Goal: Task Accomplishment & Management: Manage account settings

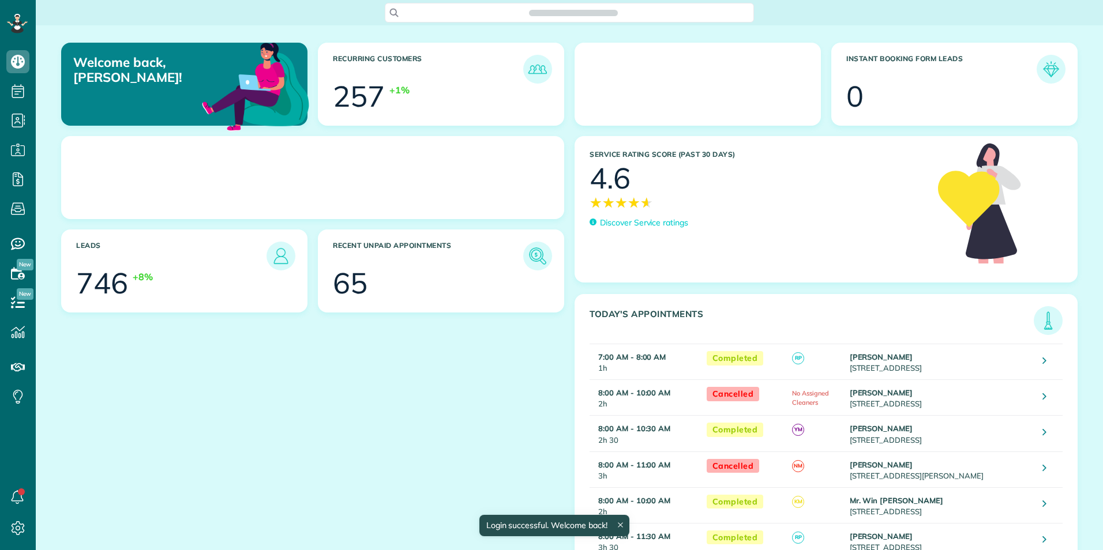
scroll to position [5, 5]
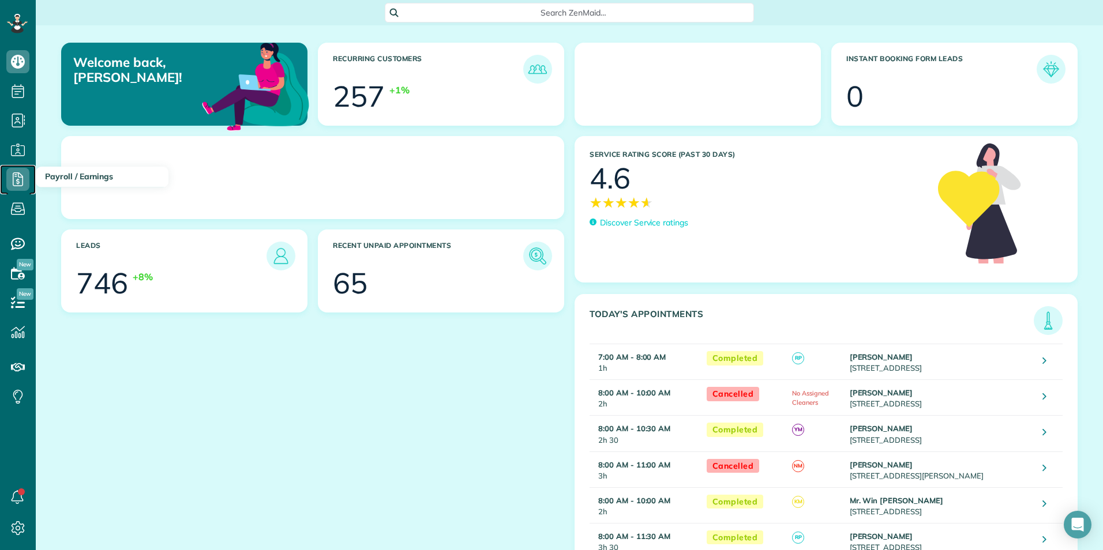
click at [19, 181] on icon at bounding box center [17, 179] width 23 height 23
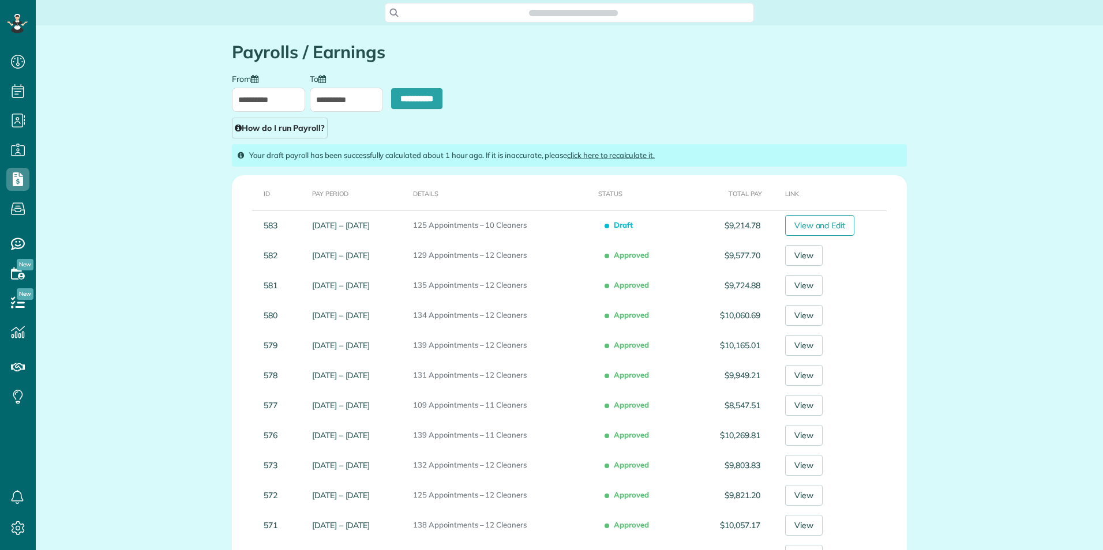
type input "**********"
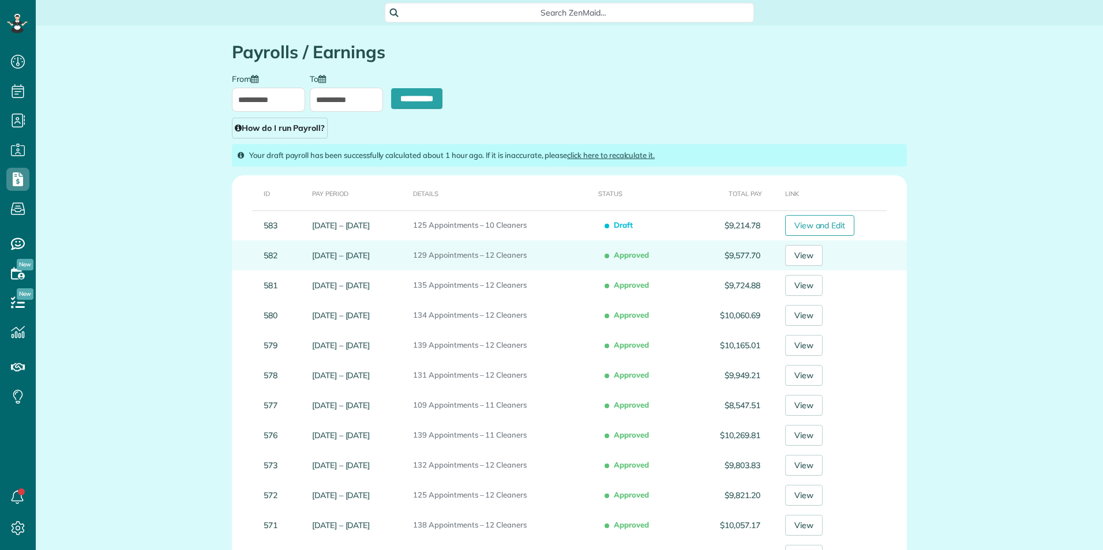
scroll to position [5, 5]
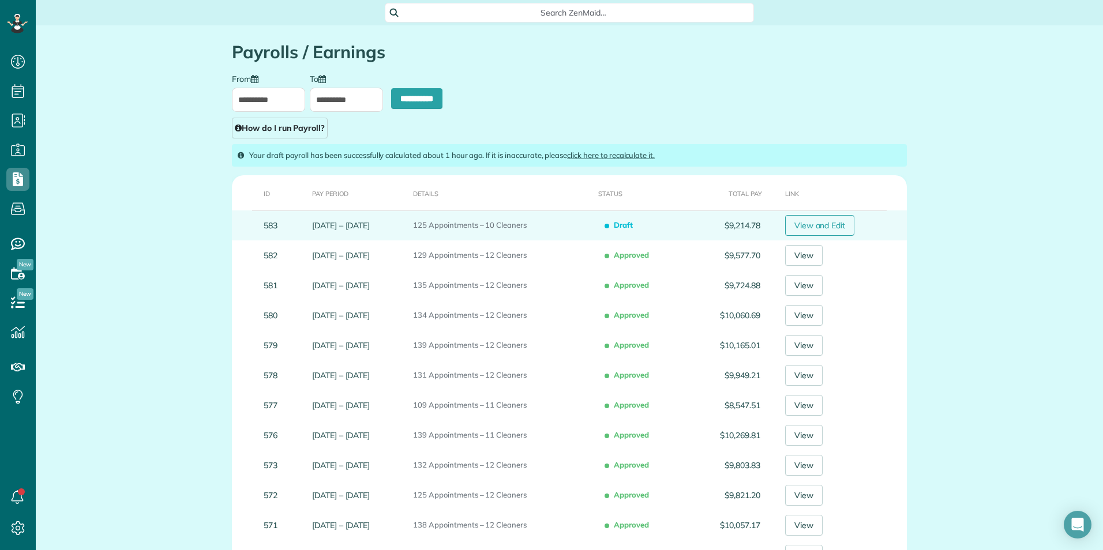
click at [809, 224] on link "View and Edit" at bounding box center [820, 225] width 70 height 21
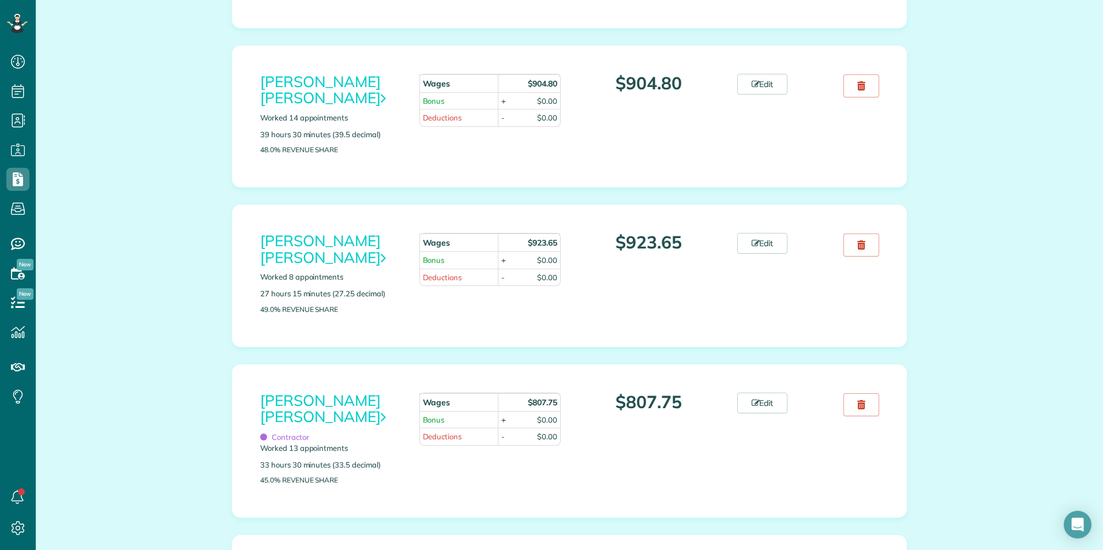
scroll to position [288, 0]
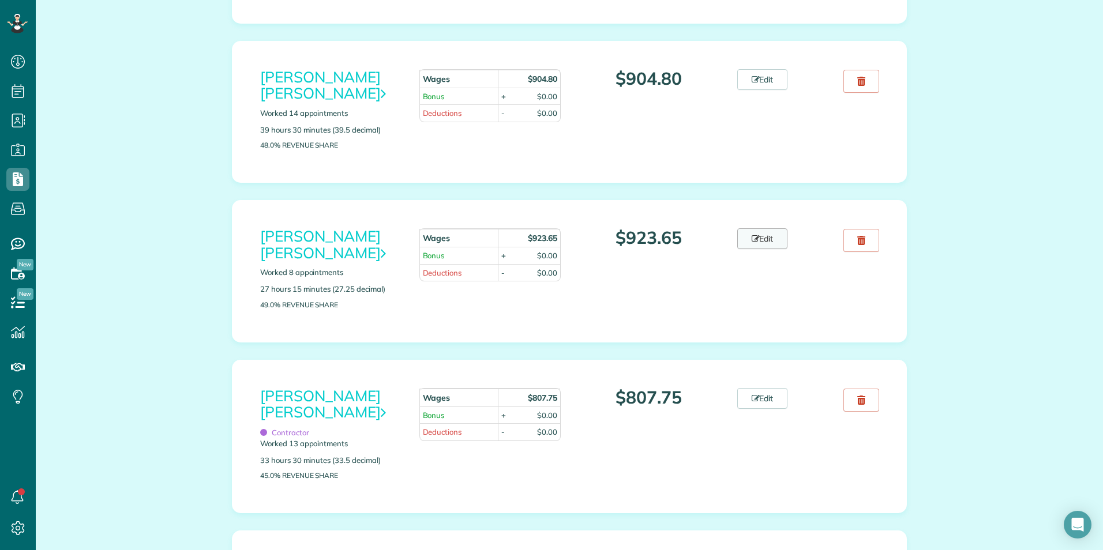
click at [754, 228] on link "Edit" at bounding box center [762, 238] width 51 height 21
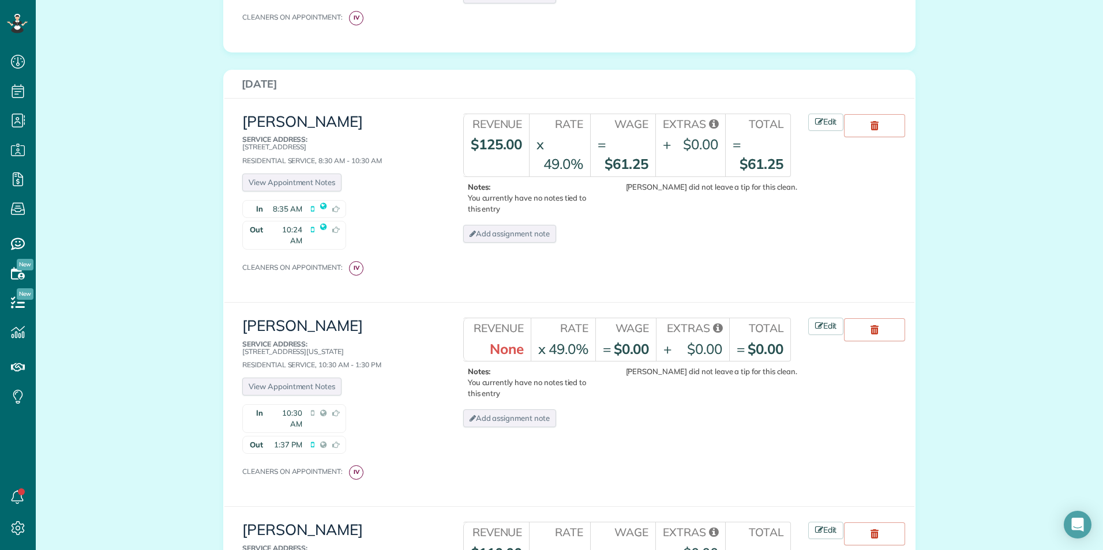
scroll to position [1384, 0]
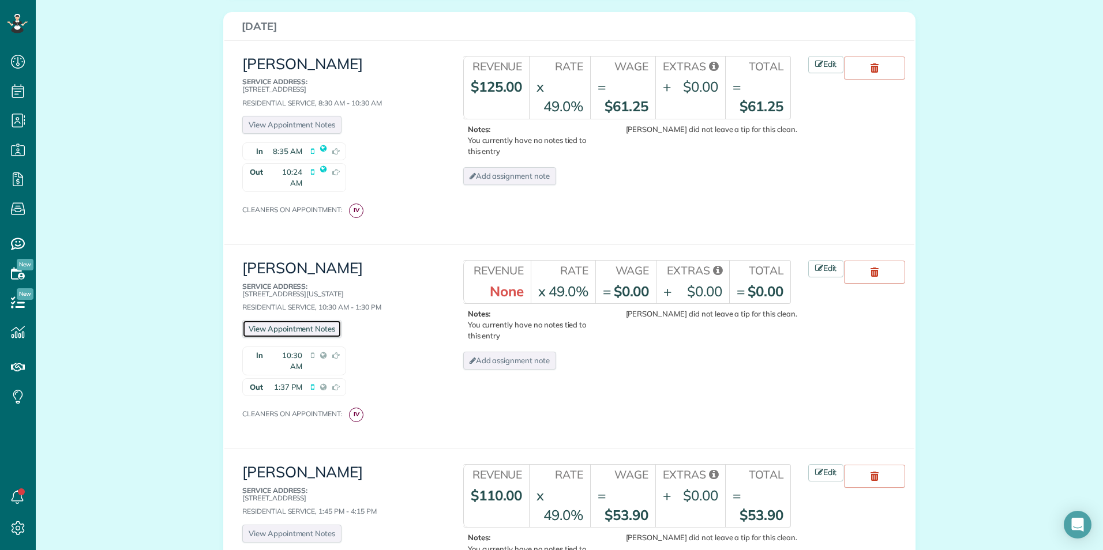
click at [294, 320] on link "View Appointment Notes" at bounding box center [291, 329] width 99 height 18
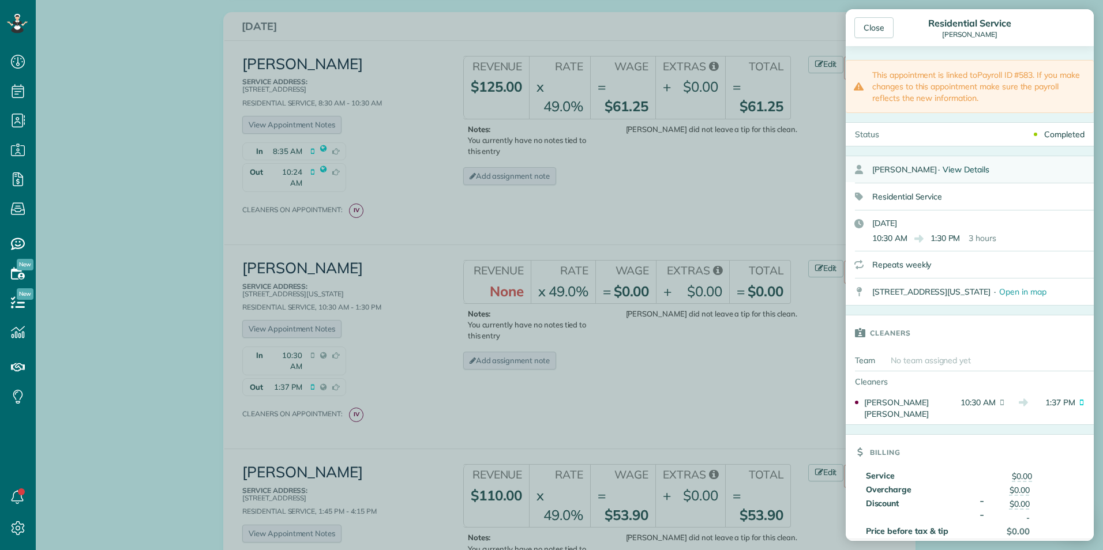
click at [951, 172] on span "View Details" at bounding box center [965, 169] width 47 height 10
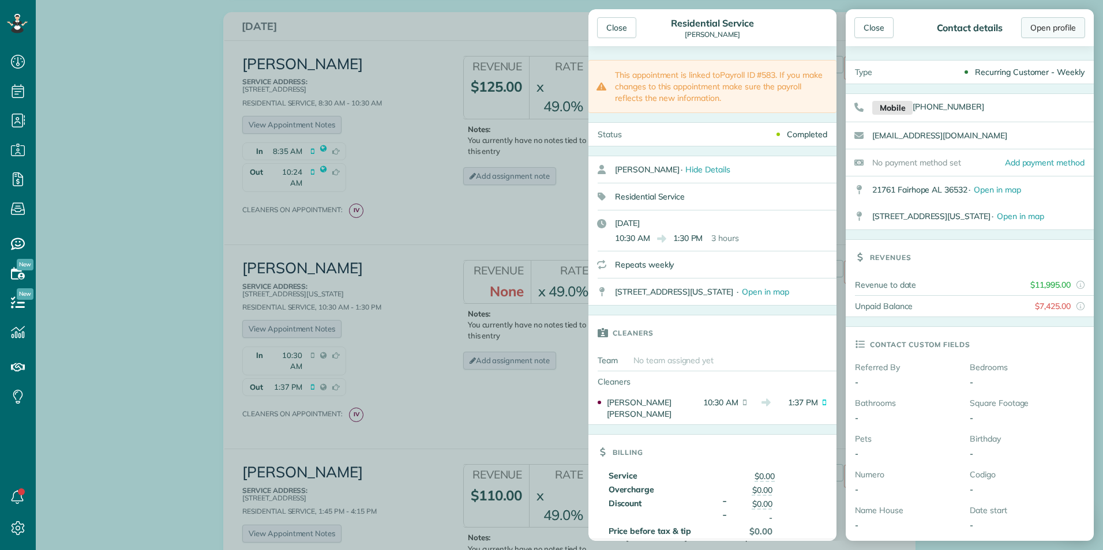
click at [1042, 30] on link "Open profile" at bounding box center [1053, 27] width 64 height 21
click at [615, 27] on div "Close" at bounding box center [616, 27] width 39 height 21
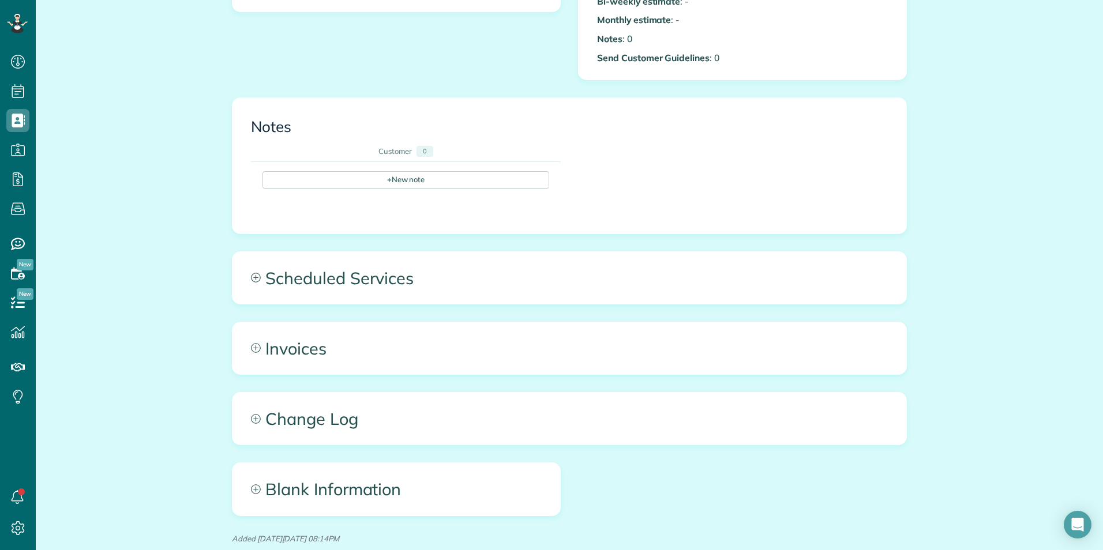
scroll to position [404, 0]
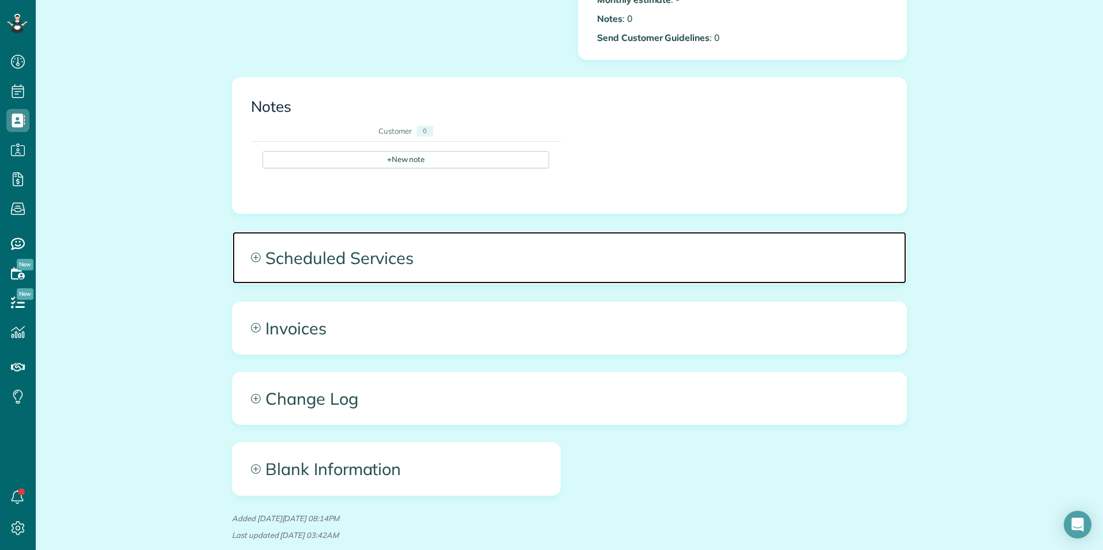
drag, startPoint x: 385, startPoint y: 255, endPoint x: 393, endPoint y: 252, distance: 8.3
click at [385, 255] on span "Scheduled Services" at bounding box center [569, 258] width 674 height 52
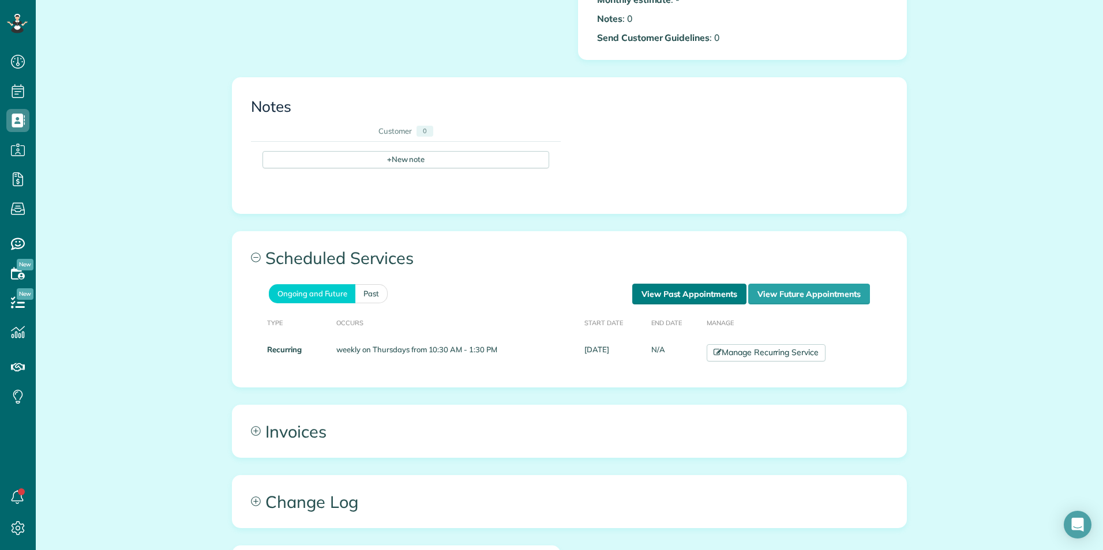
click at [669, 289] on link "View Past Appointments" at bounding box center [689, 294] width 114 height 21
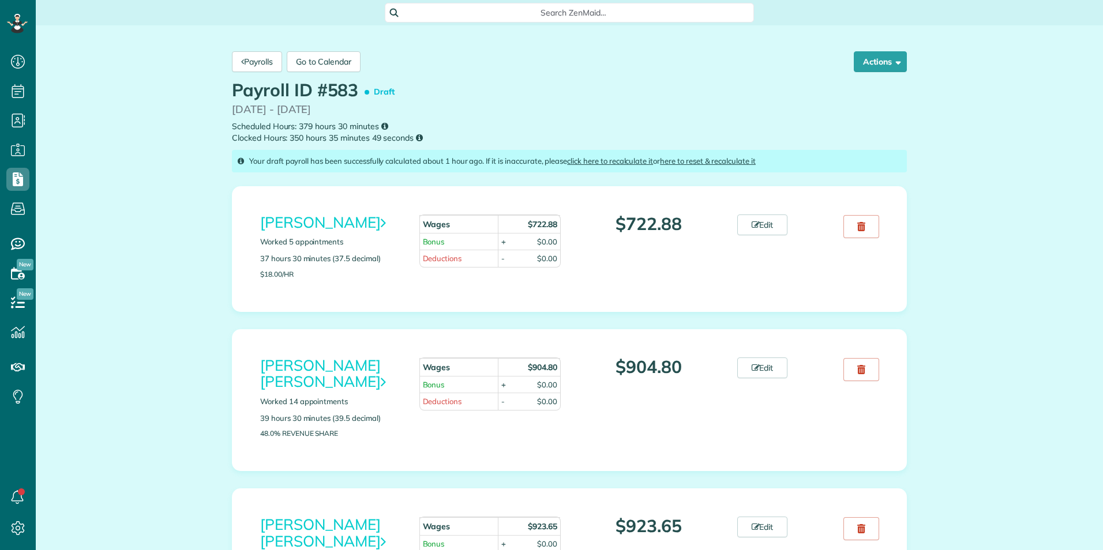
scroll to position [5, 5]
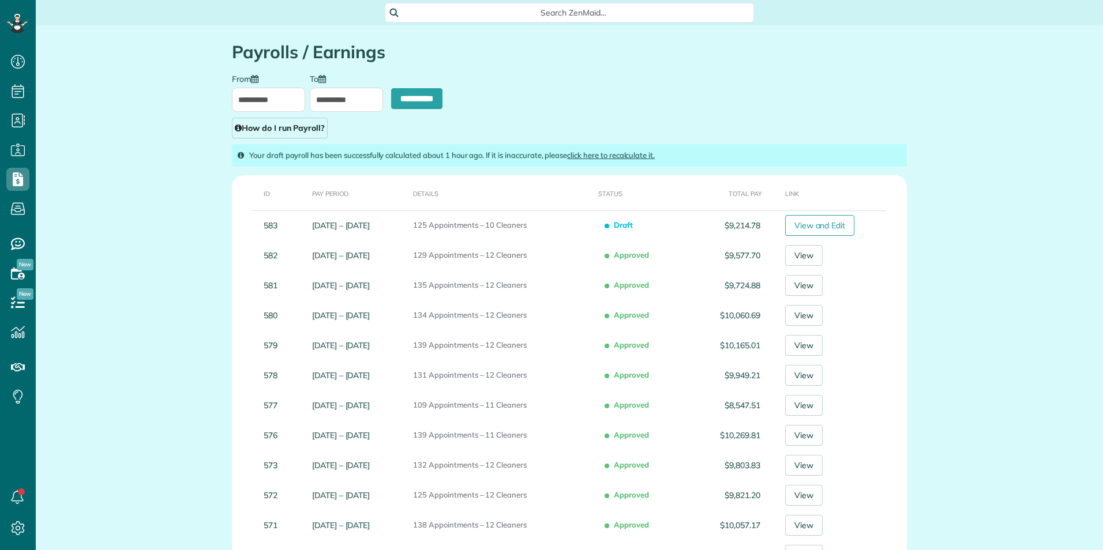
type input "**********"
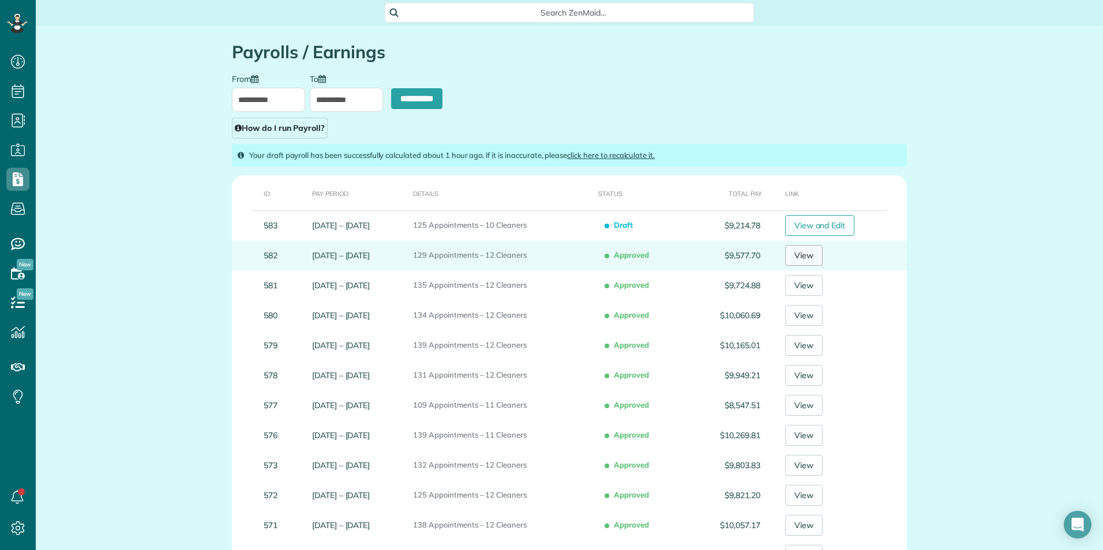
click at [803, 255] on link "View" at bounding box center [803, 255] width 37 height 21
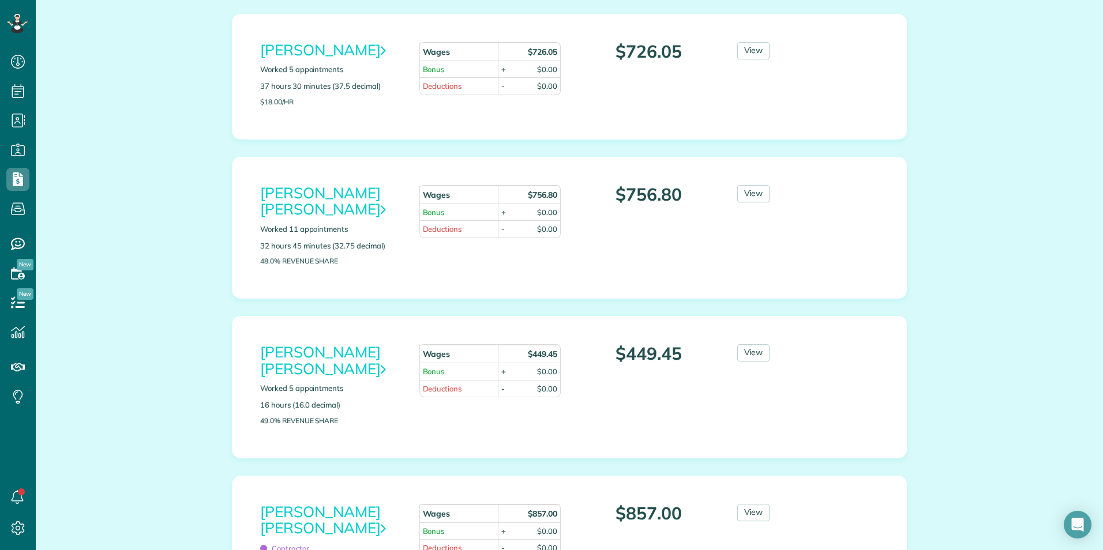
scroll to position [173, 0]
click at [742, 344] on link "View" at bounding box center [753, 352] width 33 height 17
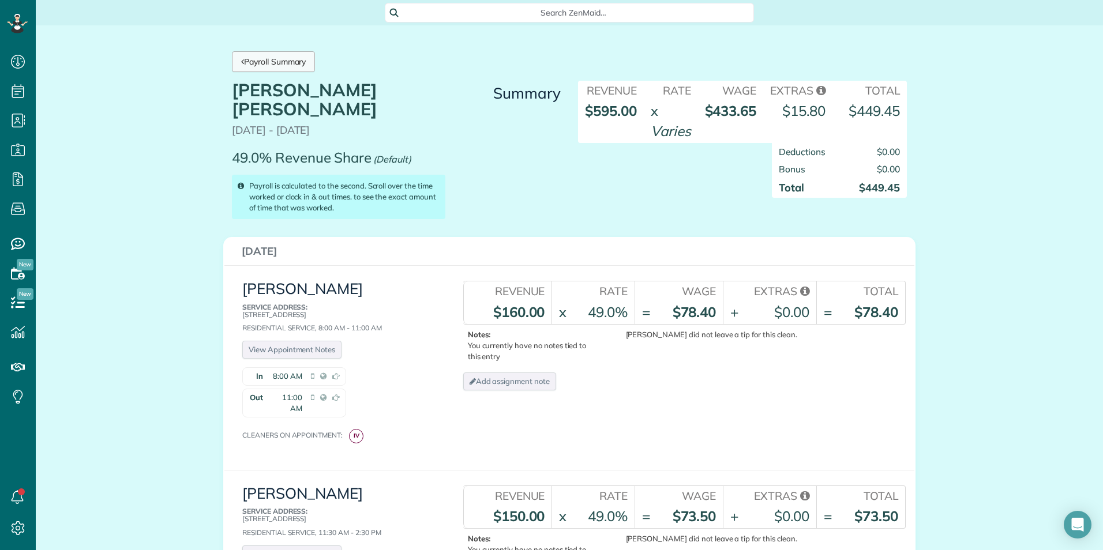
click at [259, 66] on link "Payroll Summary" at bounding box center [273, 61] width 83 height 21
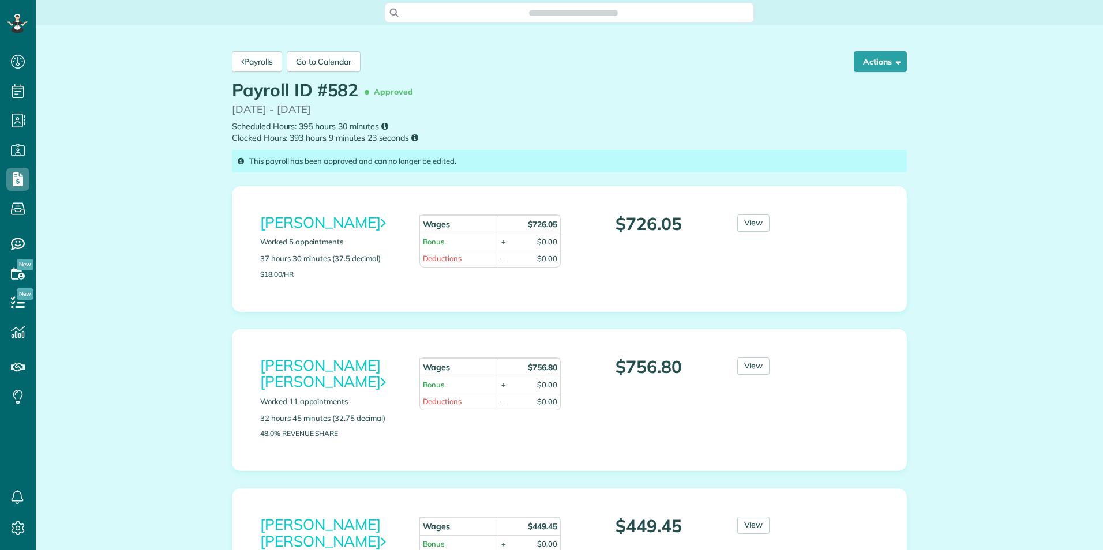
scroll to position [5, 5]
click at [259, 66] on link "Payrolls" at bounding box center [257, 61] width 50 height 21
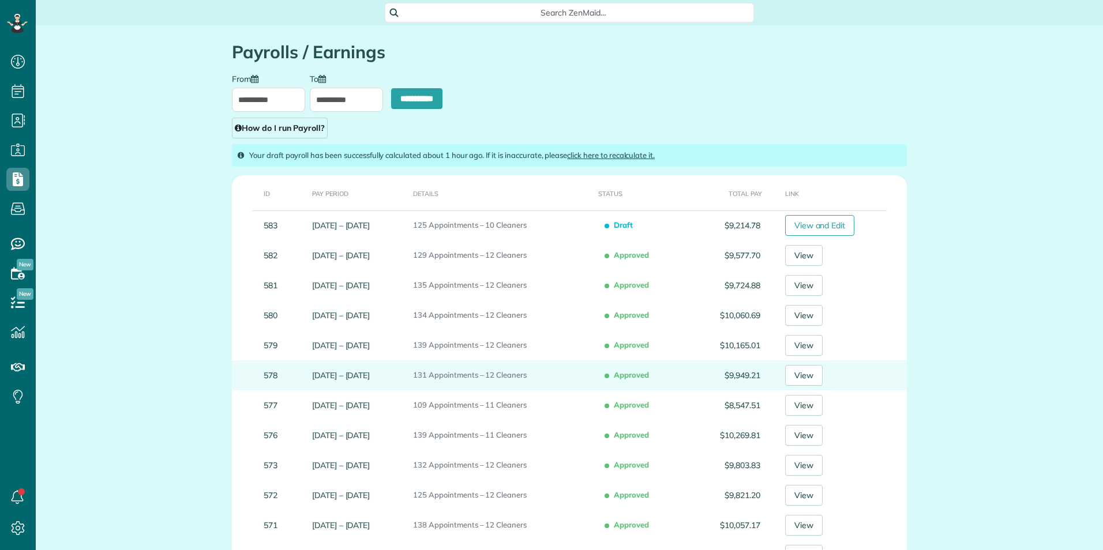
type input "**********"
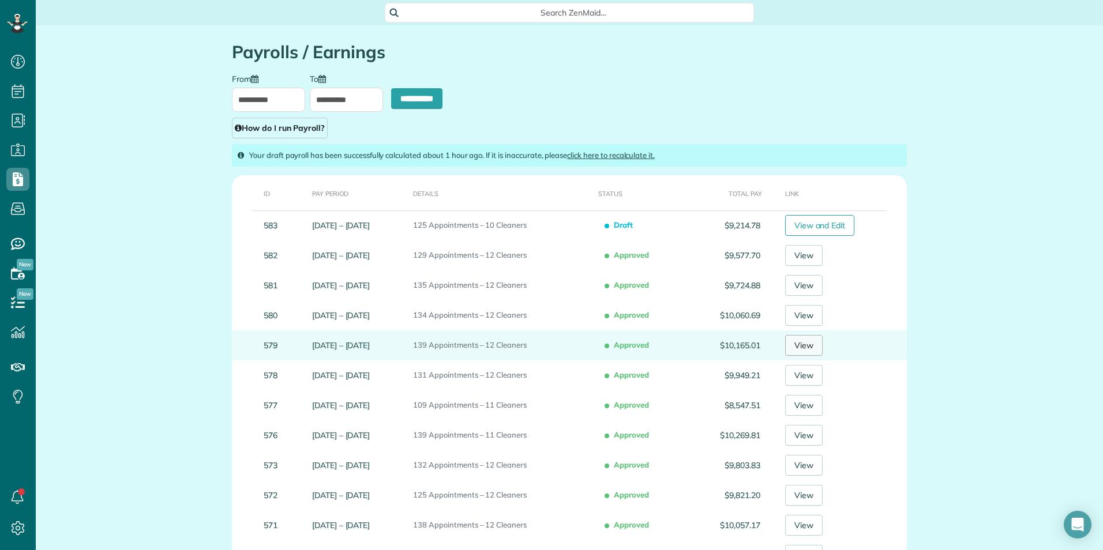
click at [813, 350] on link "View" at bounding box center [803, 345] width 37 height 21
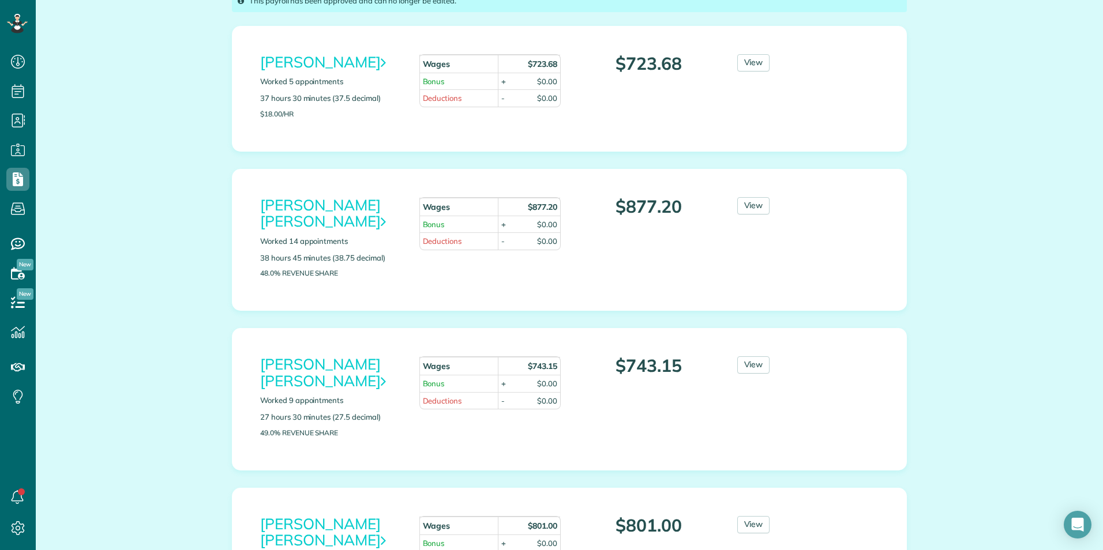
scroll to position [173, 0]
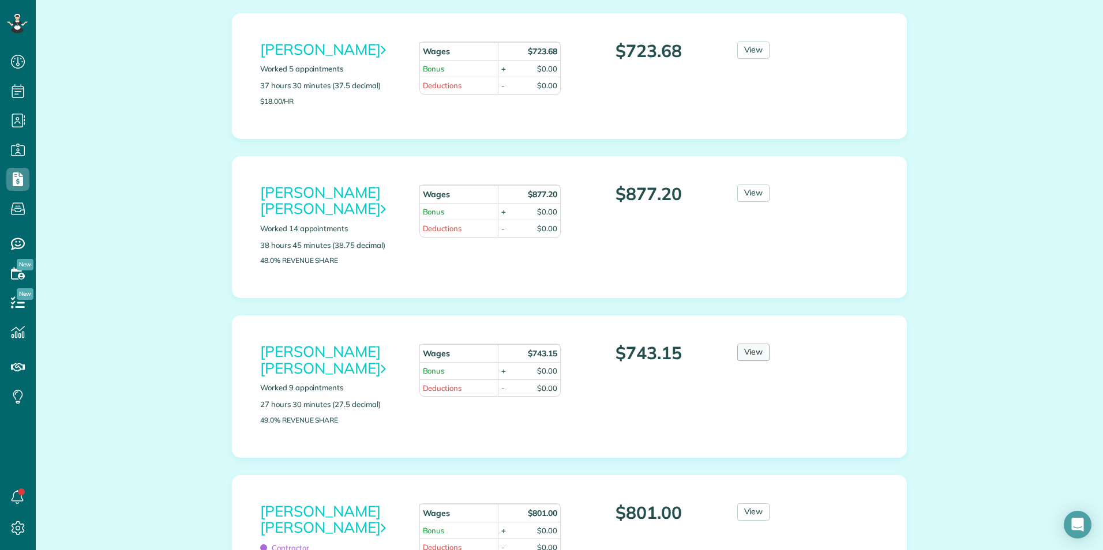
click at [738, 344] on link "View" at bounding box center [753, 352] width 33 height 17
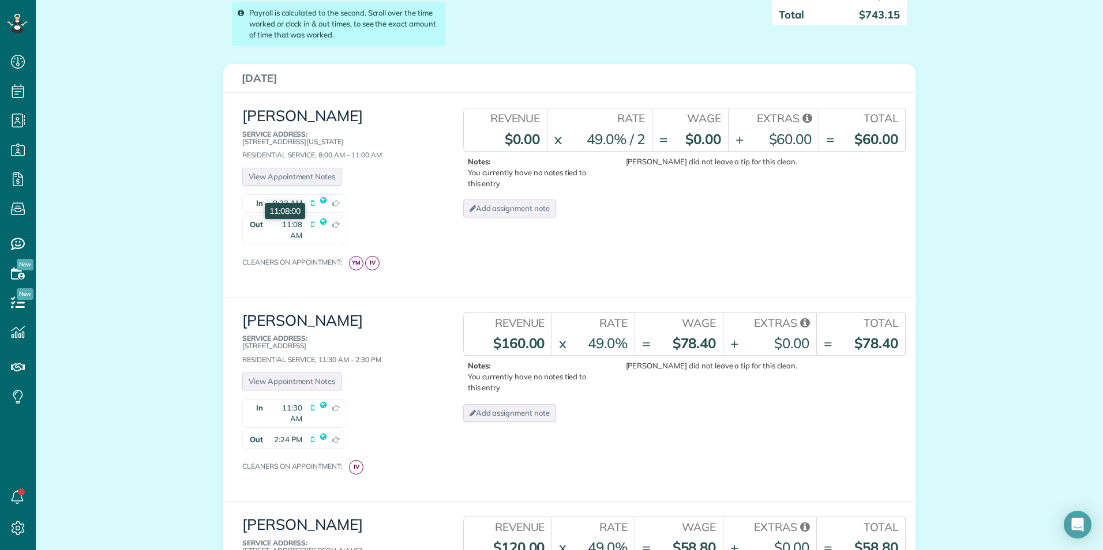
scroll to position [115, 0]
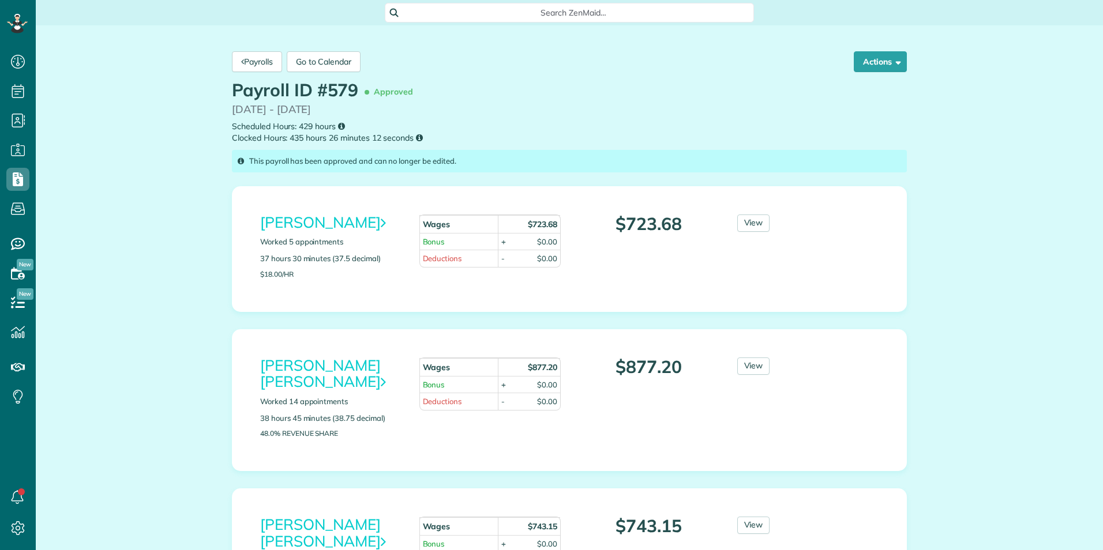
scroll to position [5, 5]
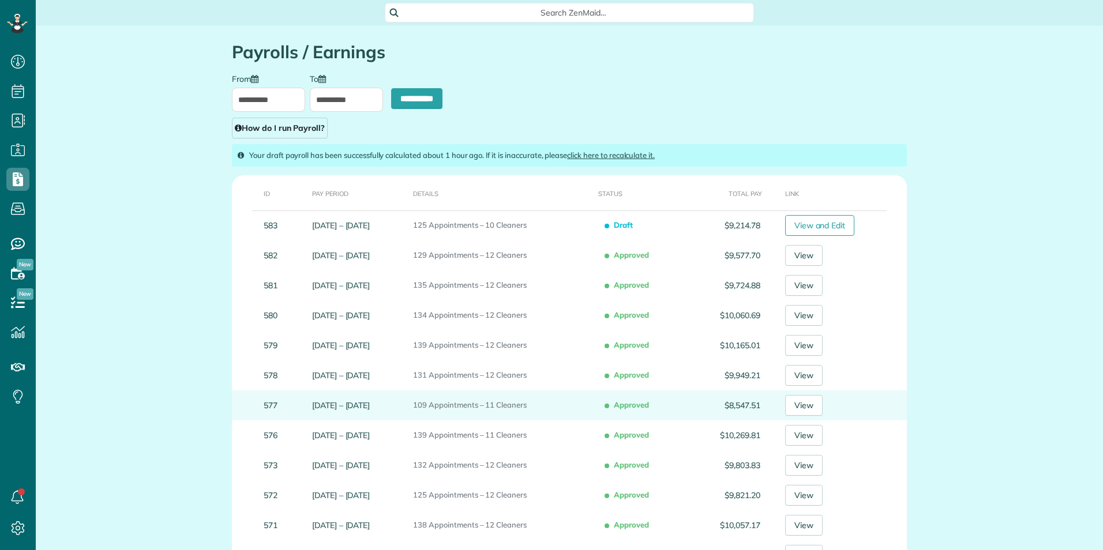
type input "**********"
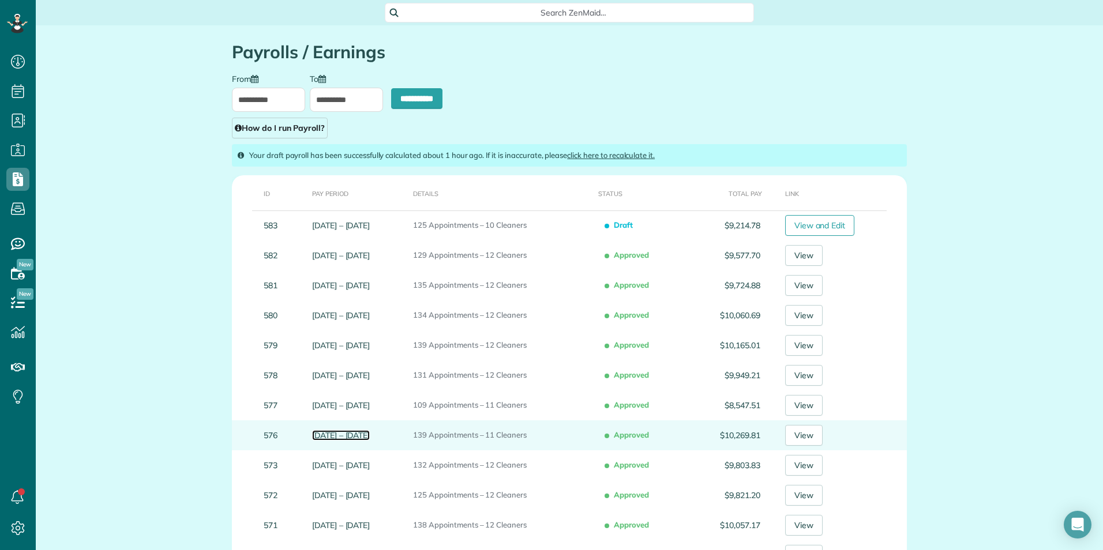
click at [341, 438] on link "Jun 27 – Jul 3, 2025" at bounding box center [341, 435] width 58 height 10
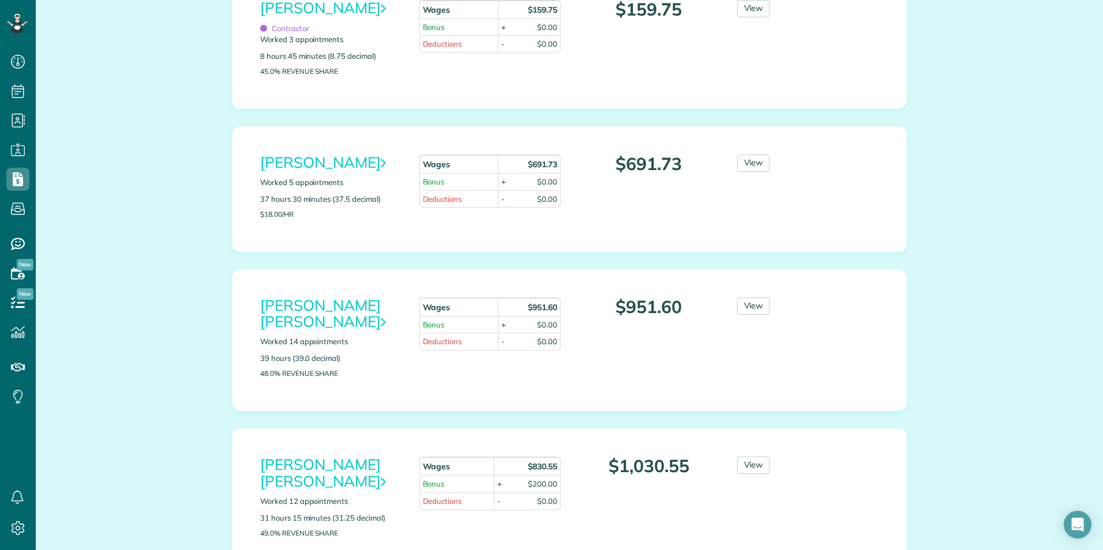
scroll to position [231, 0]
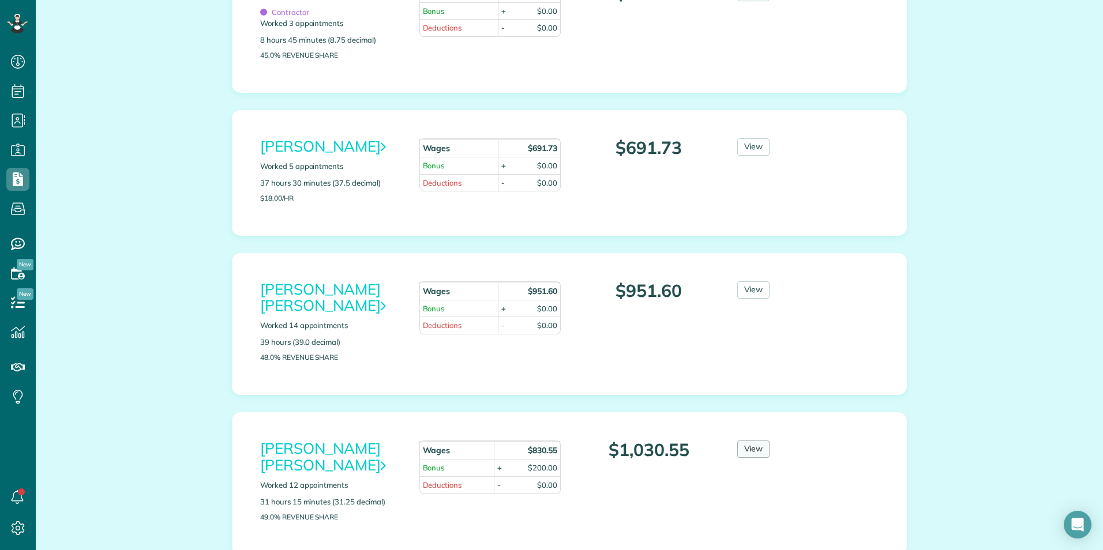
click at [741, 441] on link "View" at bounding box center [753, 449] width 33 height 17
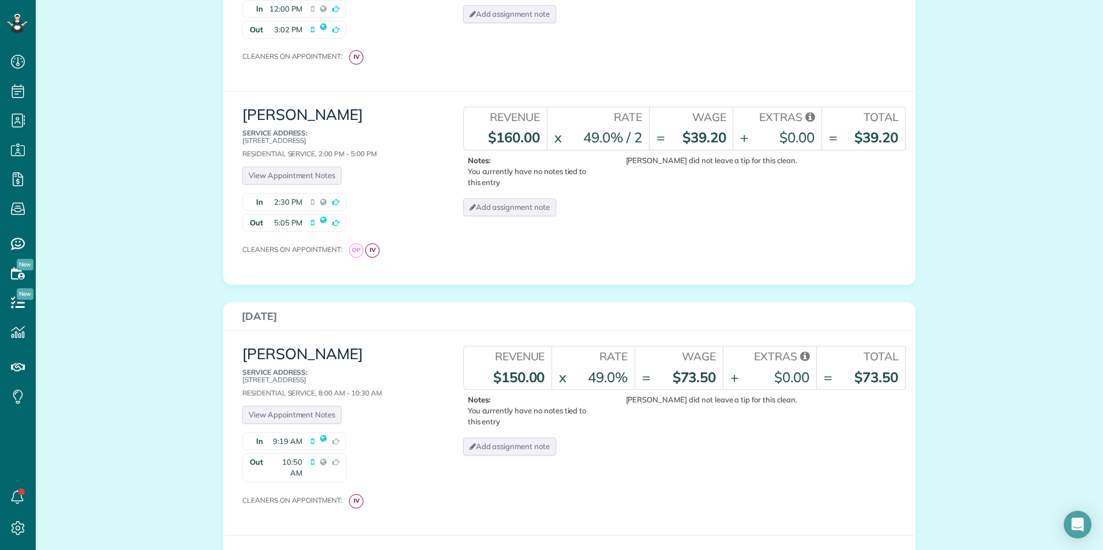
scroll to position [341, 0]
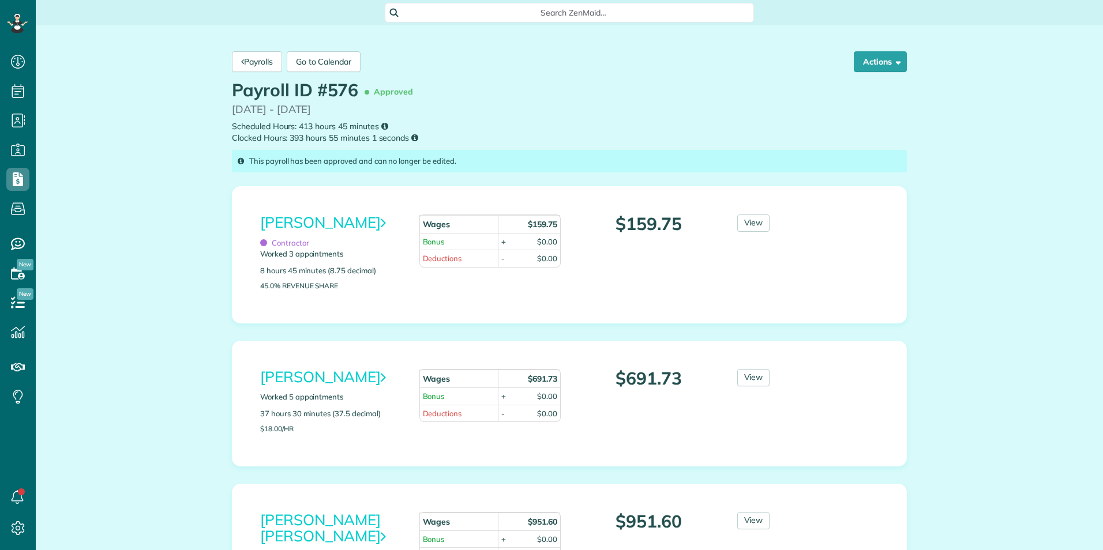
scroll to position [5, 5]
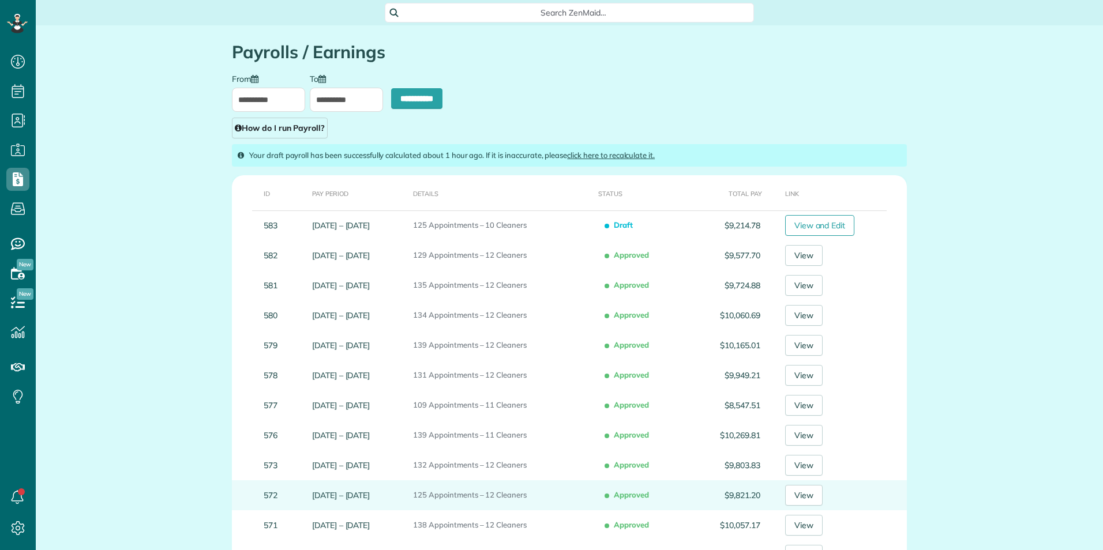
type input "**********"
click at [319, 491] on link "[DATE] – [DATE]" at bounding box center [341, 495] width 58 height 10
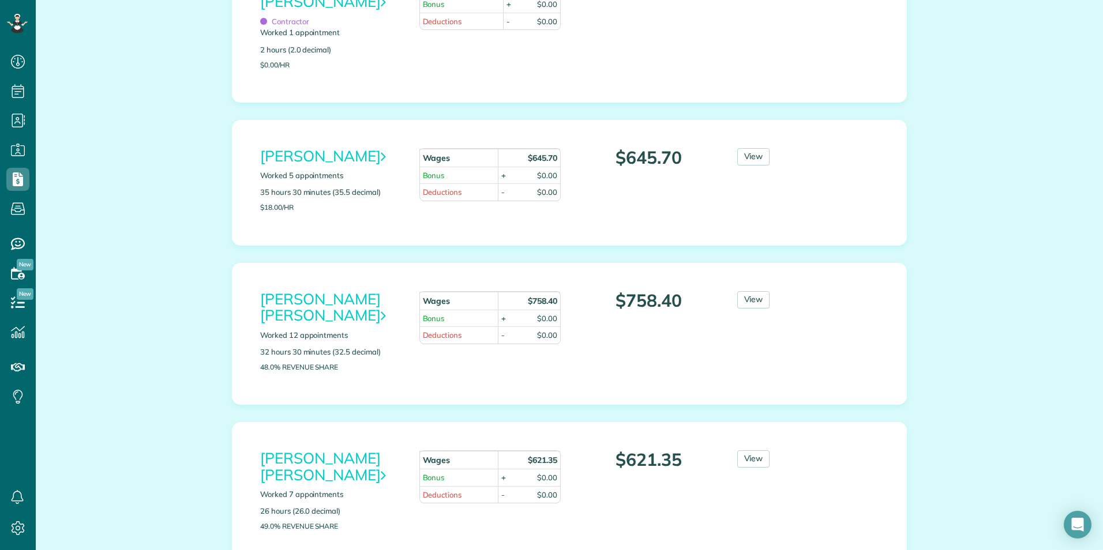
scroll to position [404, 0]
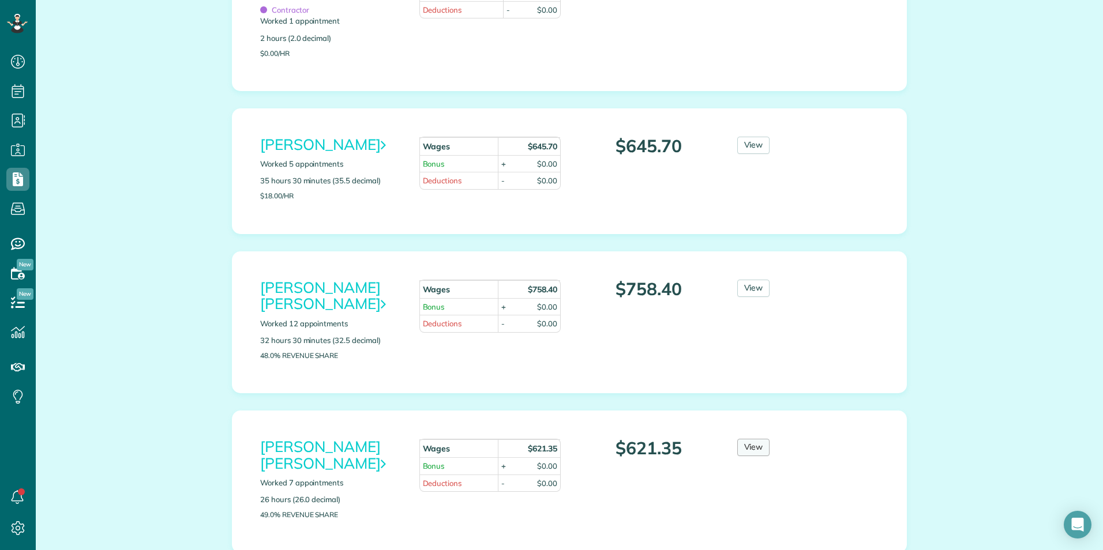
click at [751, 439] on link "View" at bounding box center [753, 447] width 33 height 17
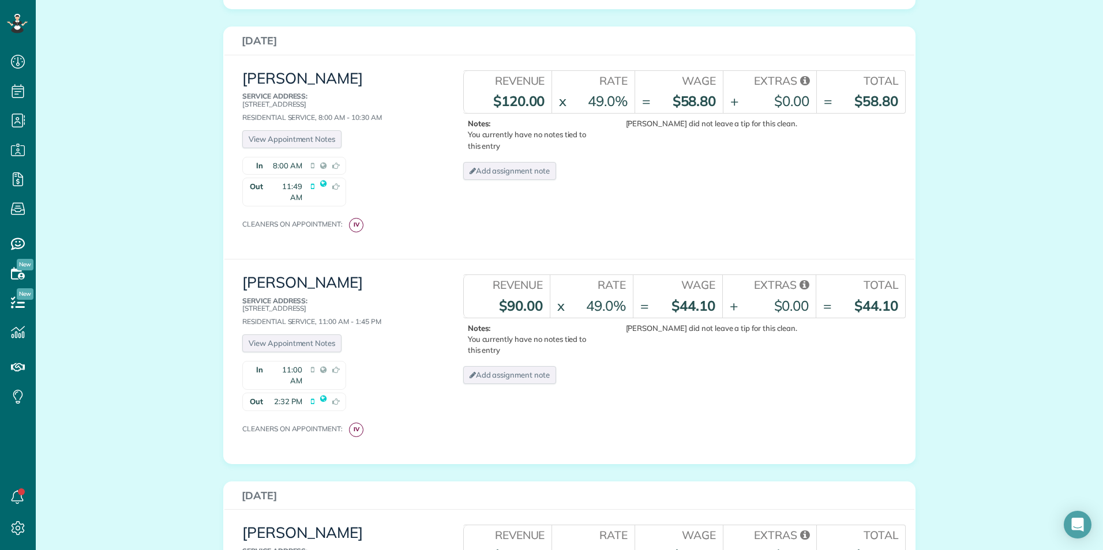
scroll to position [355, 0]
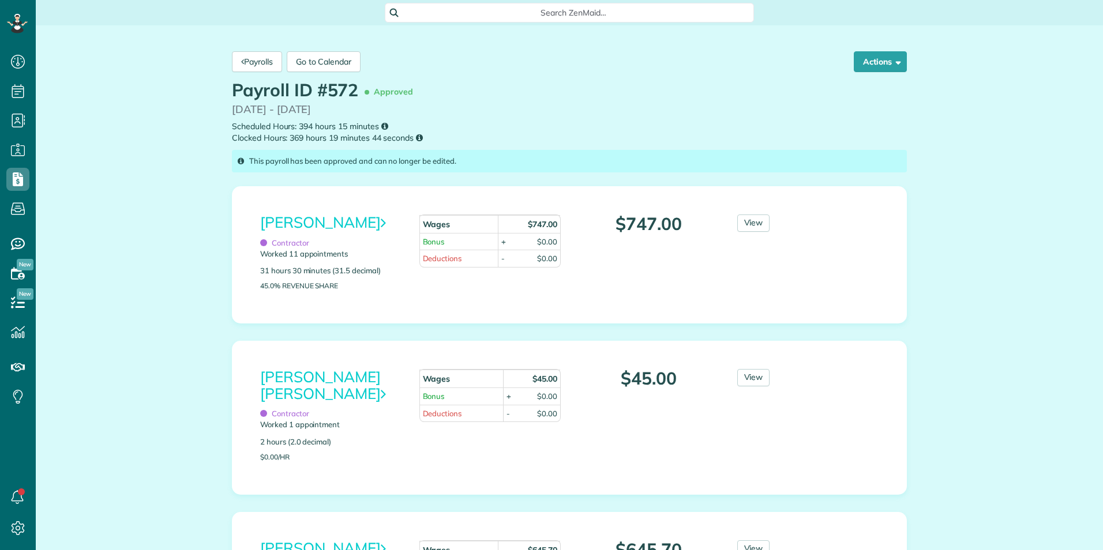
scroll to position [5, 5]
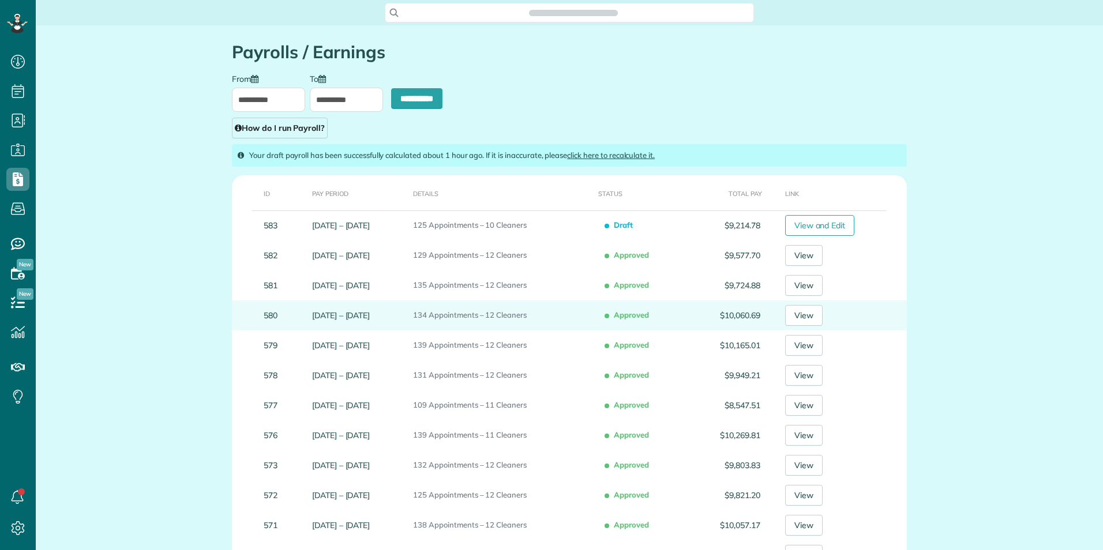
type input "**********"
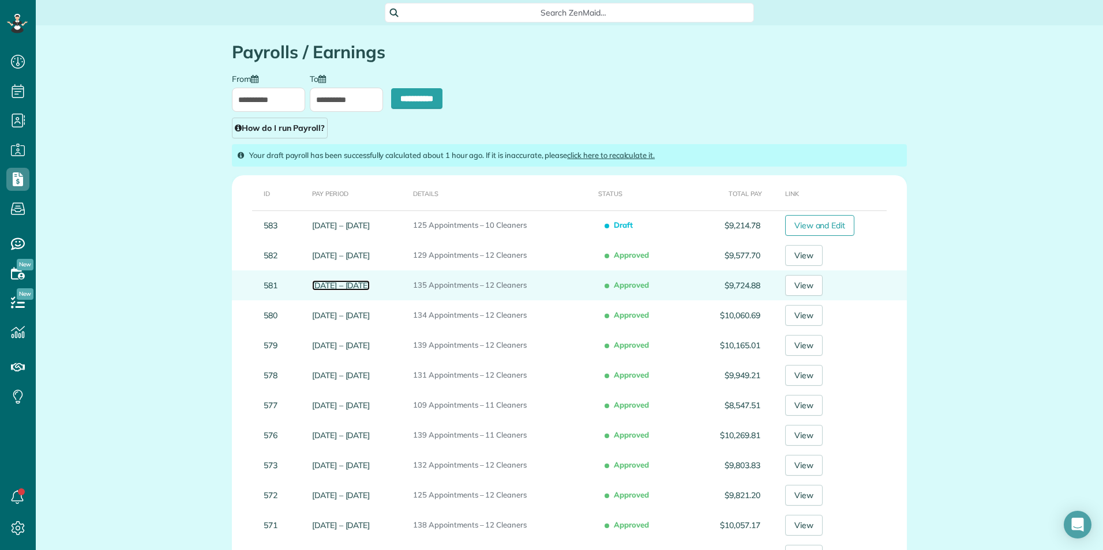
click at [337, 287] on link "Aug 01 – Aug 7, 2025" at bounding box center [341, 285] width 58 height 10
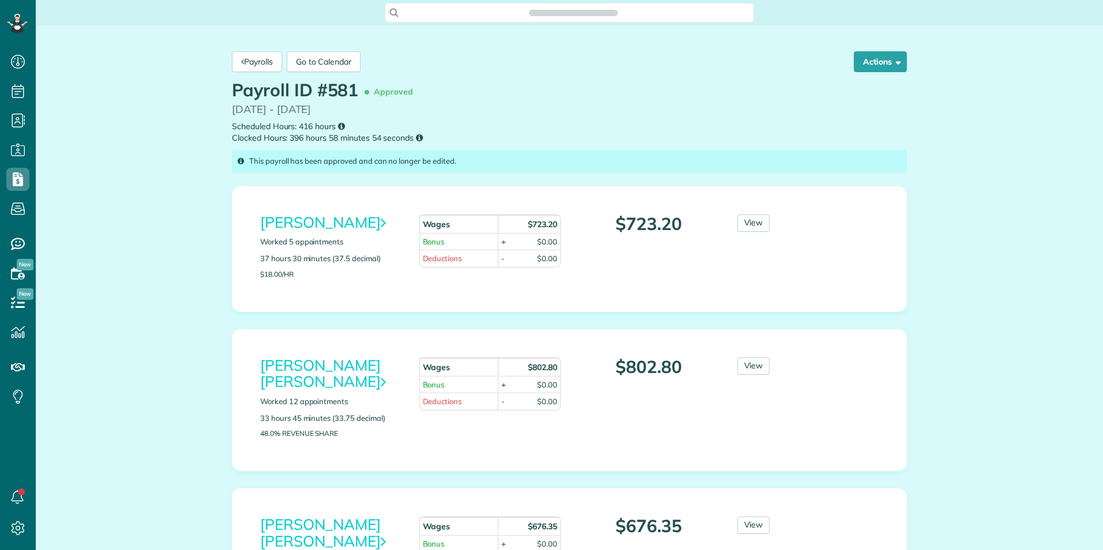
scroll to position [5, 5]
